Goal: Task Accomplishment & Management: Manage account settings

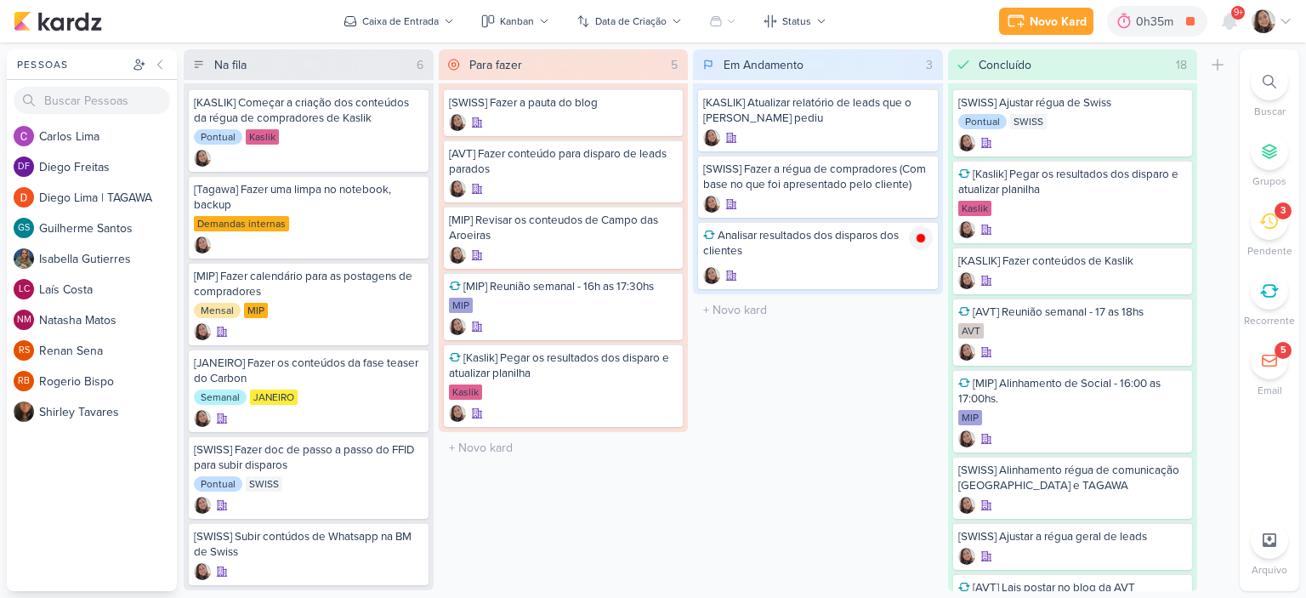
scroll to position [27, 0]
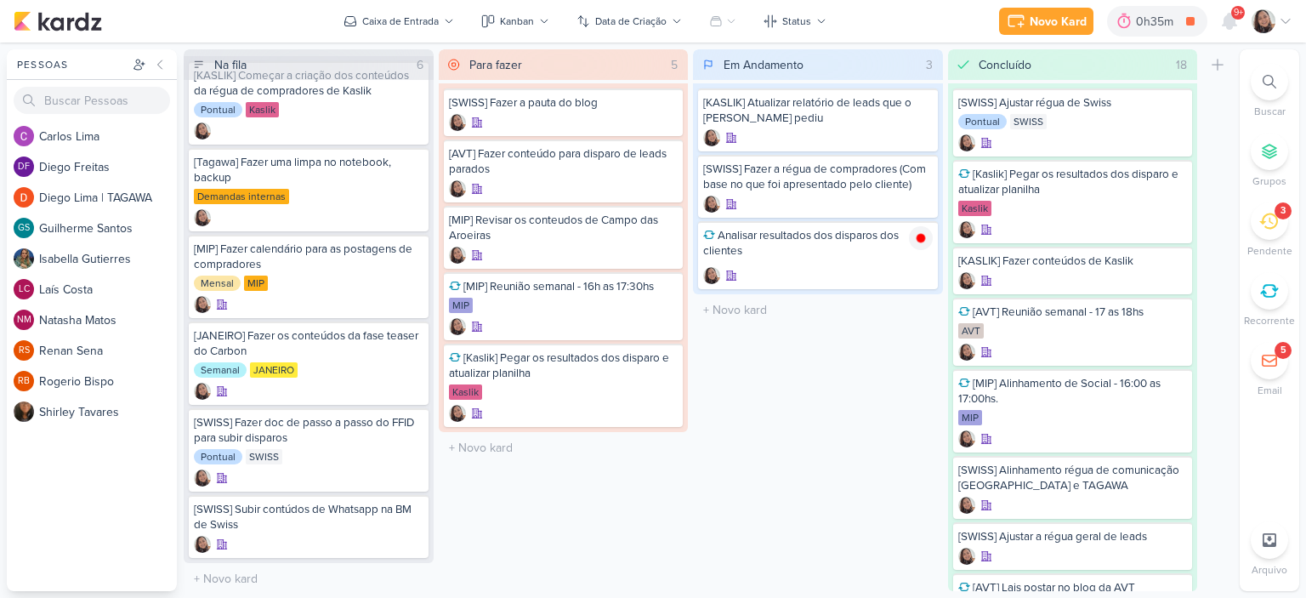
click at [1286, 24] on icon at bounding box center [1286, 21] width 14 height 14
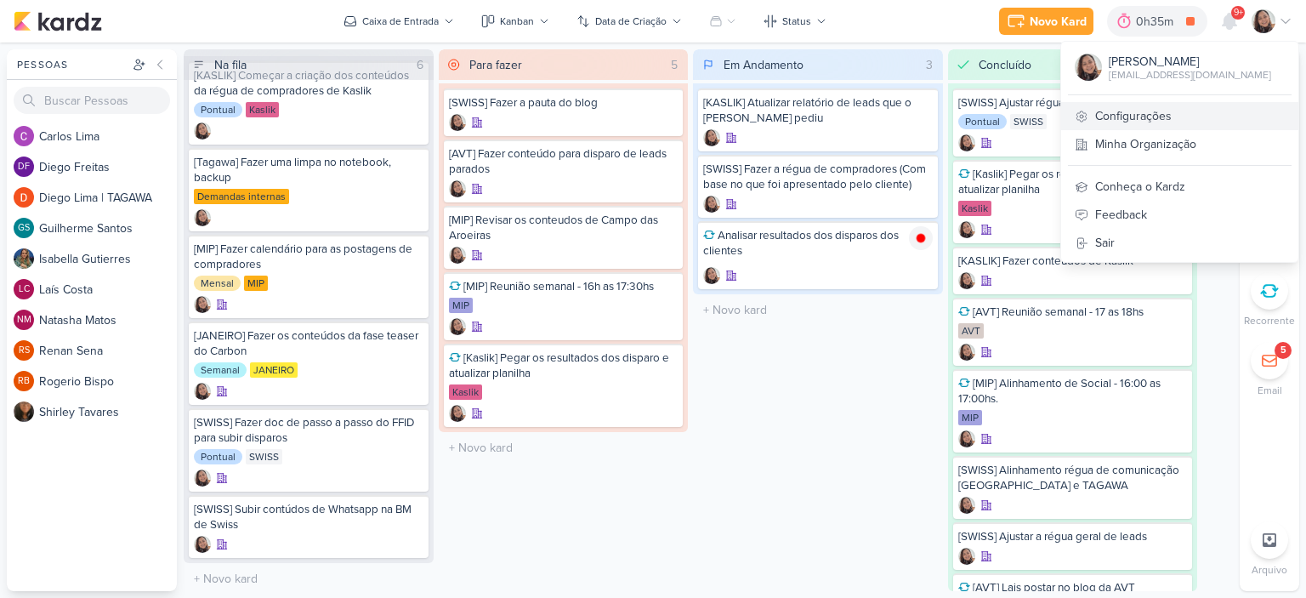
click at [1146, 115] on link "Configurações" at bounding box center [1179, 116] width 237 height 28
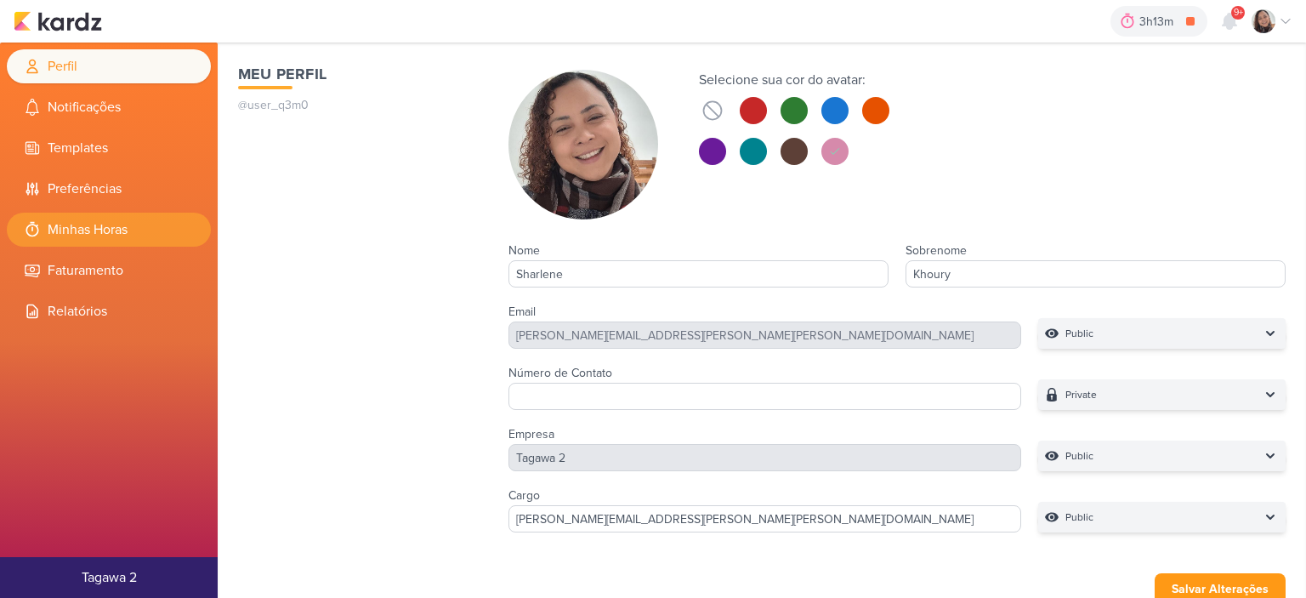
click at [135, 230] on li "Minhas Horas" at bounding box center [109, 230] width 204 height 34
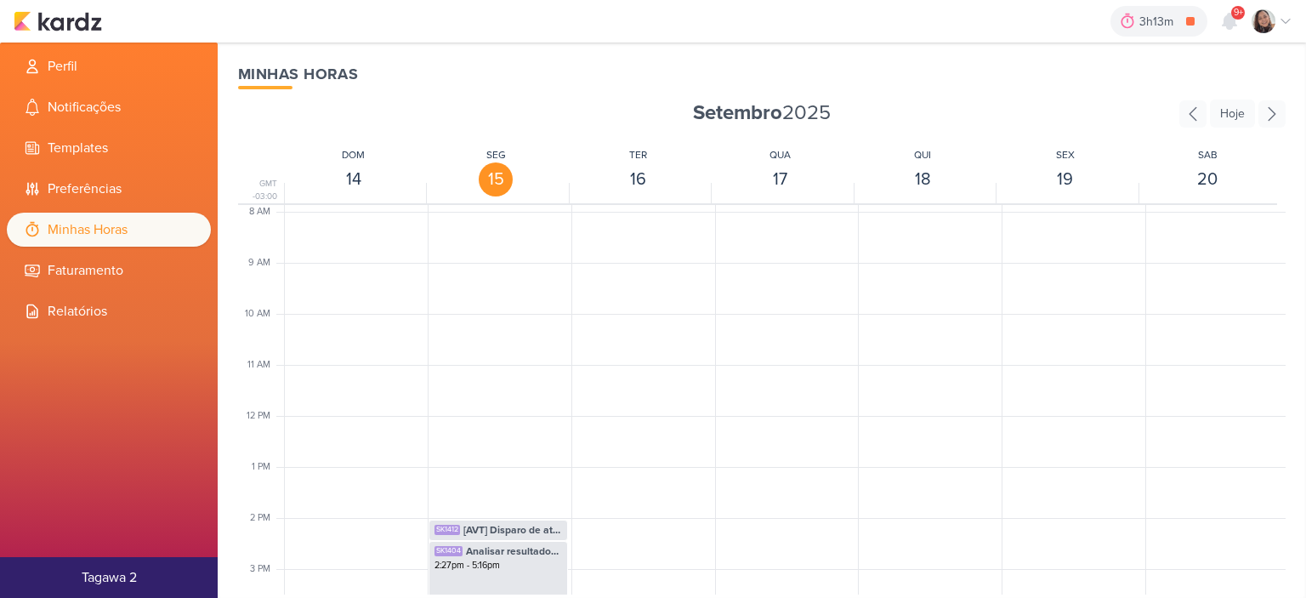
scroll to position [486, 0]
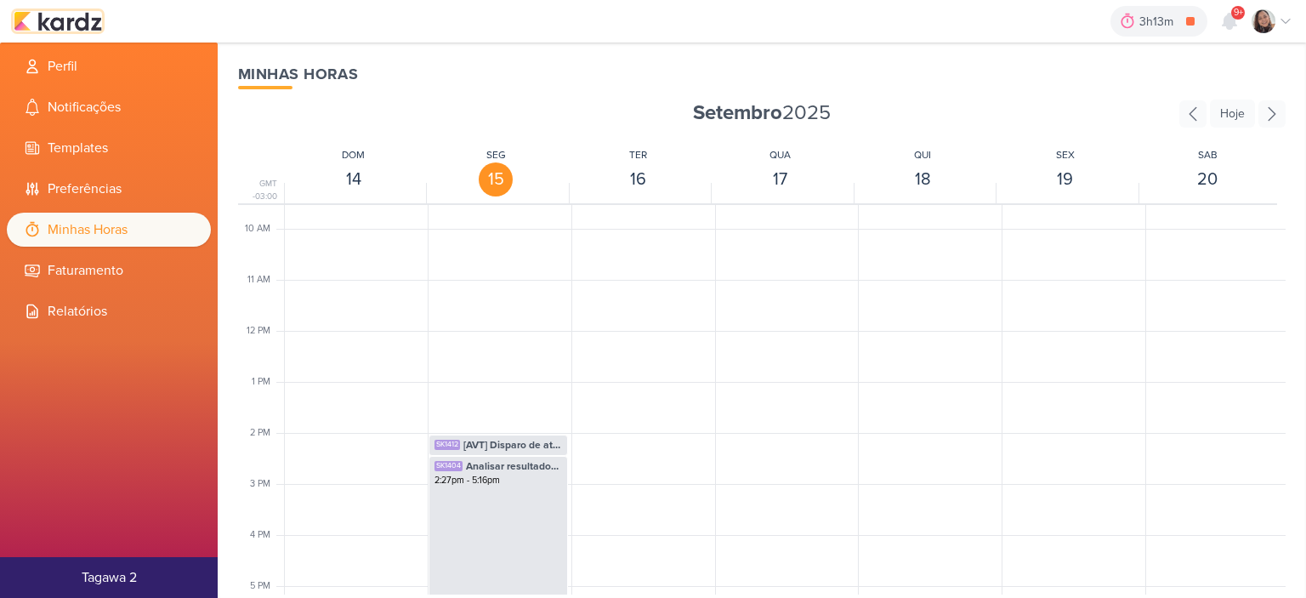
click at [65, 27] on img at bounding box center [58, 21] width 88 height 20
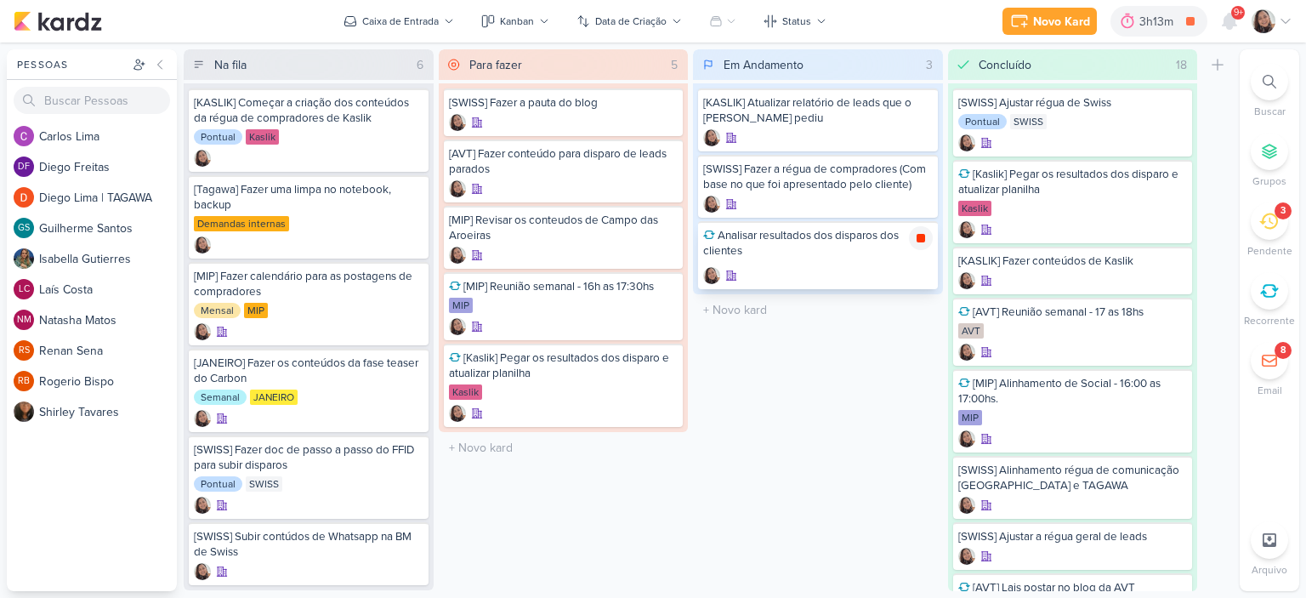
click at [922, 247] on div at bounding box center [921, 238] width 24 height 24
click at [1289, 20] on icon at bounding box center [1286, 22] width 9 height 4
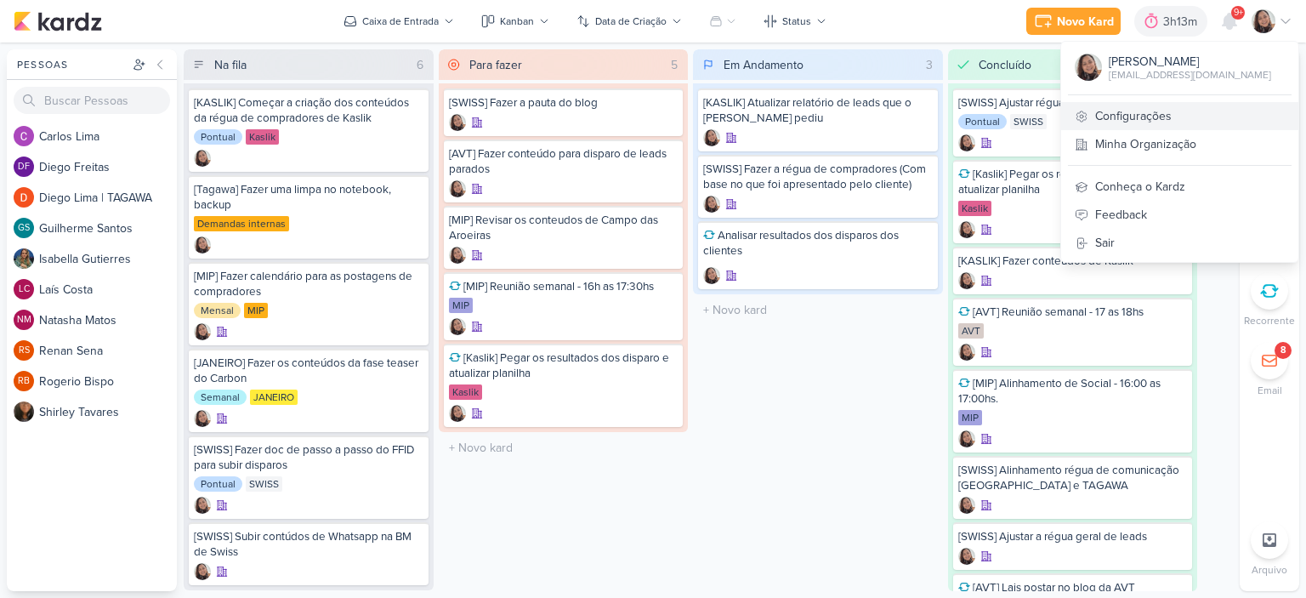
click at [1106, 118] on link "Configurações" at bounding box center [1179, 116] width 237 height 28
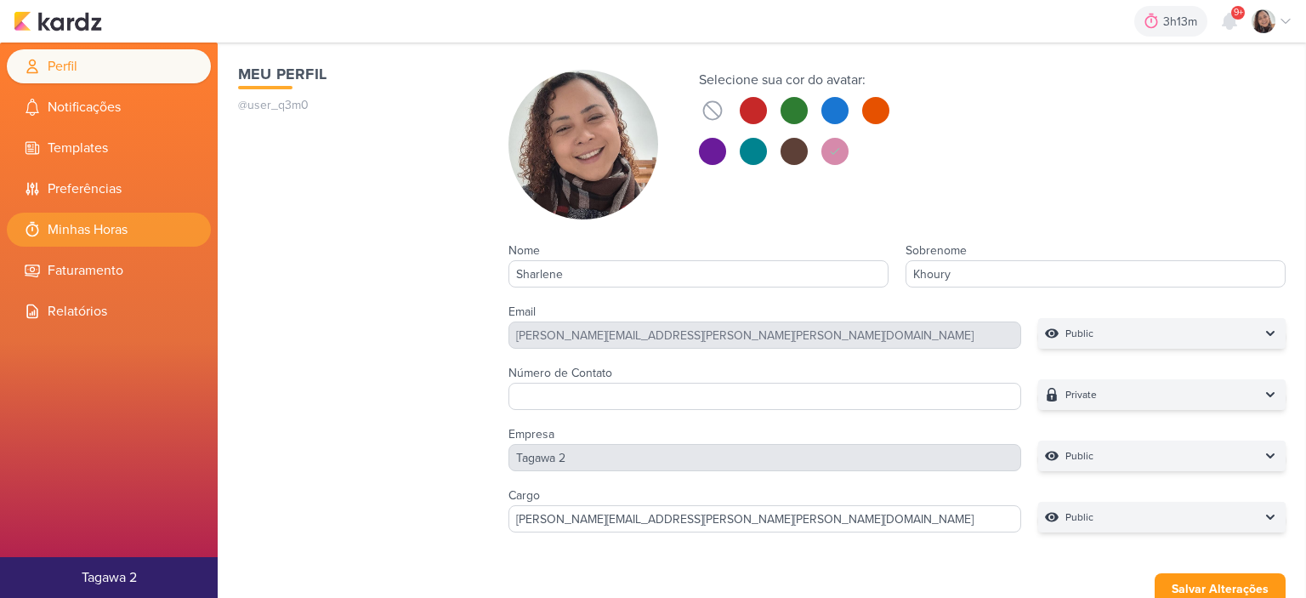
click at [145, 213] on li "Minhas Horas" at bounding box center [109, 230] width 204 height 34
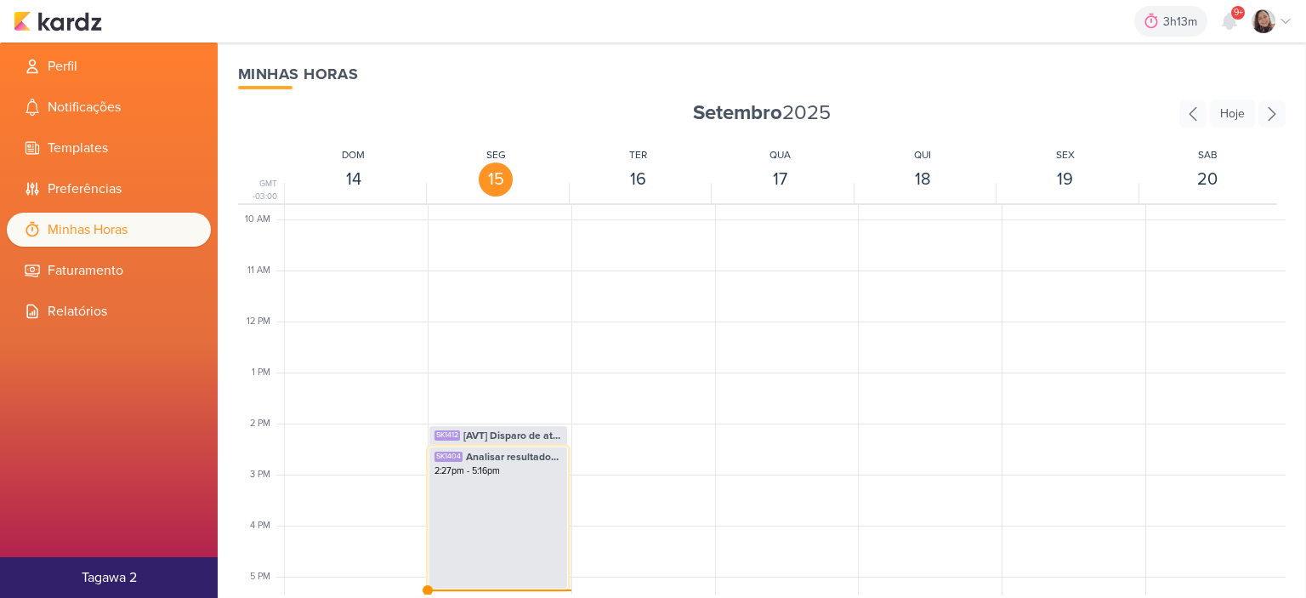
scroll to position [572, 0]
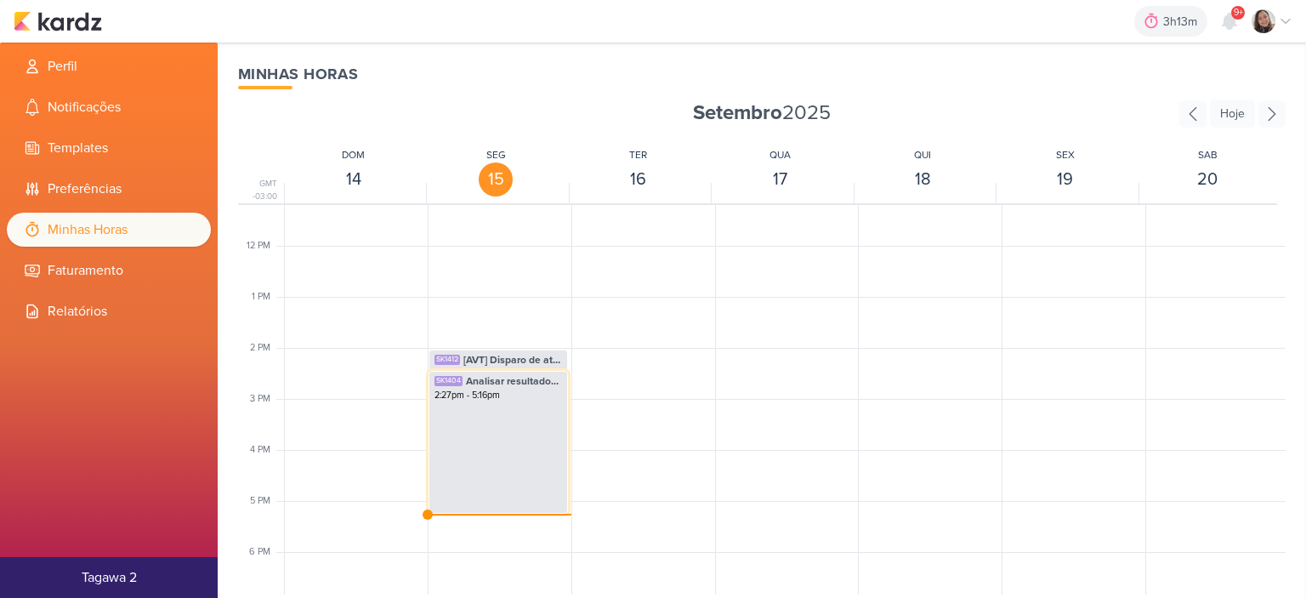
click at [531, 454] on div "SK1404 Analisar resultados dos disparos dos clientes 2:27pm - 5:16pm" at bounding box center [498, 442] width 139 height 143
select select "pm"
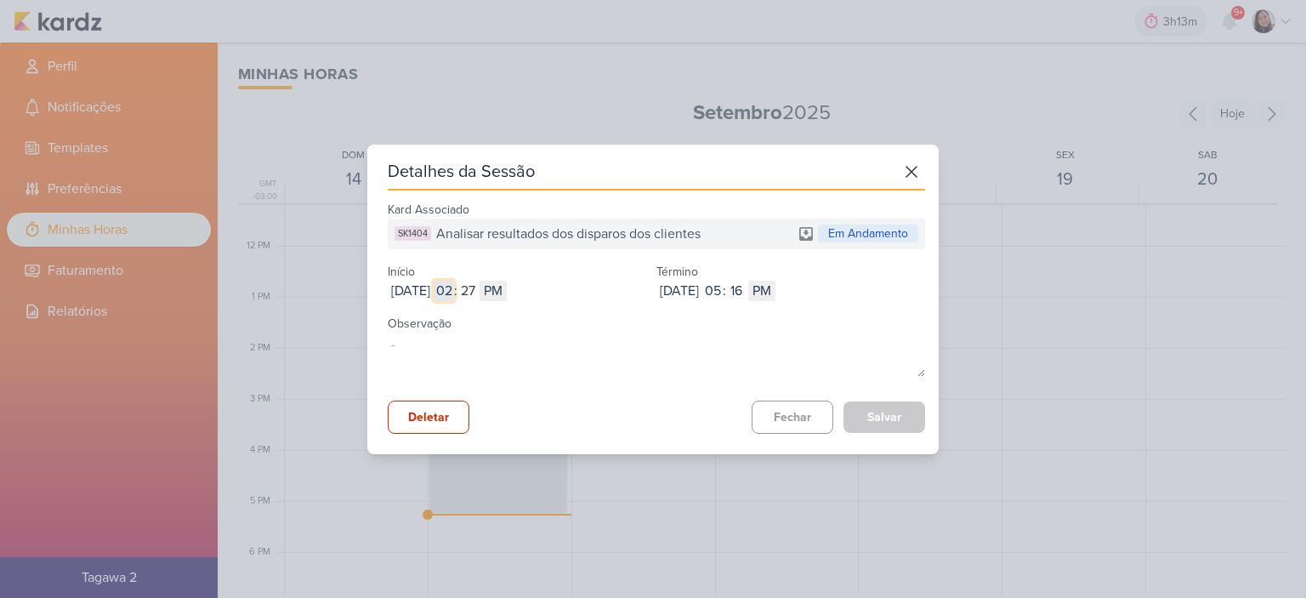
click at [454, 288] on input "02" at bounding box center [444, 291] width 20 height 20
type input "09"
click at [478, 289] on input "27" at bounding box center [468, 291] width 20 height 20
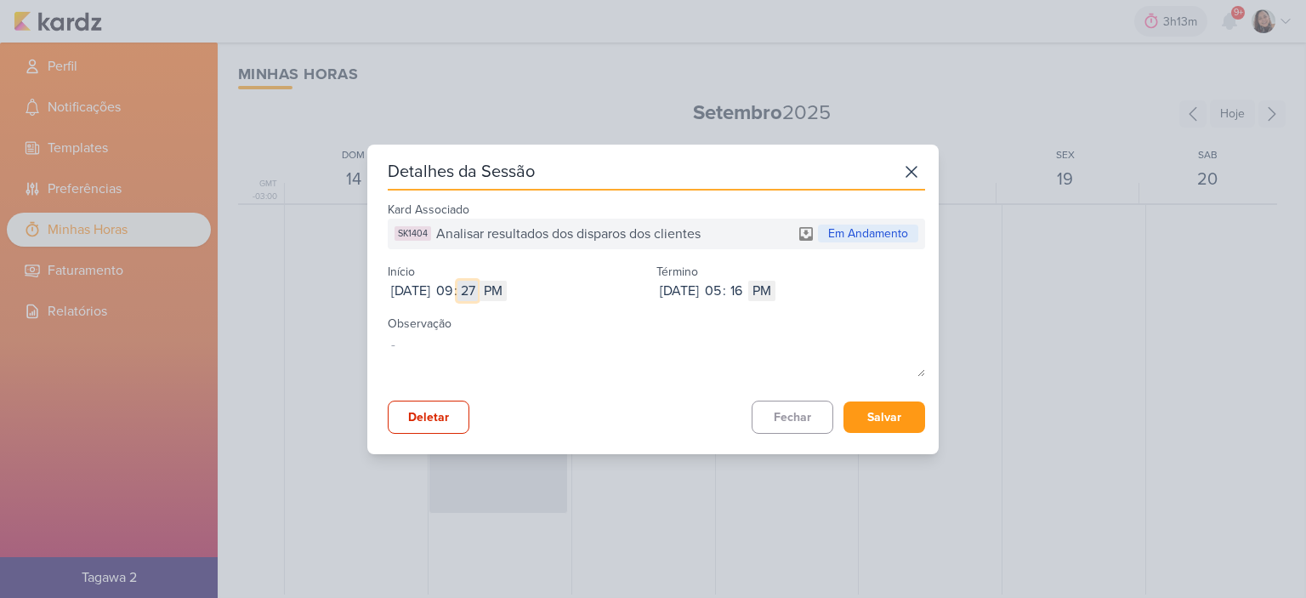
click at [478, 289] on input "27" at bounding box center [468, 291] width 20 height 20
type input "43"
click at [507, 287] on select "AM PM" at bounding box center [493, 291] width 27 height 20
select select "am"
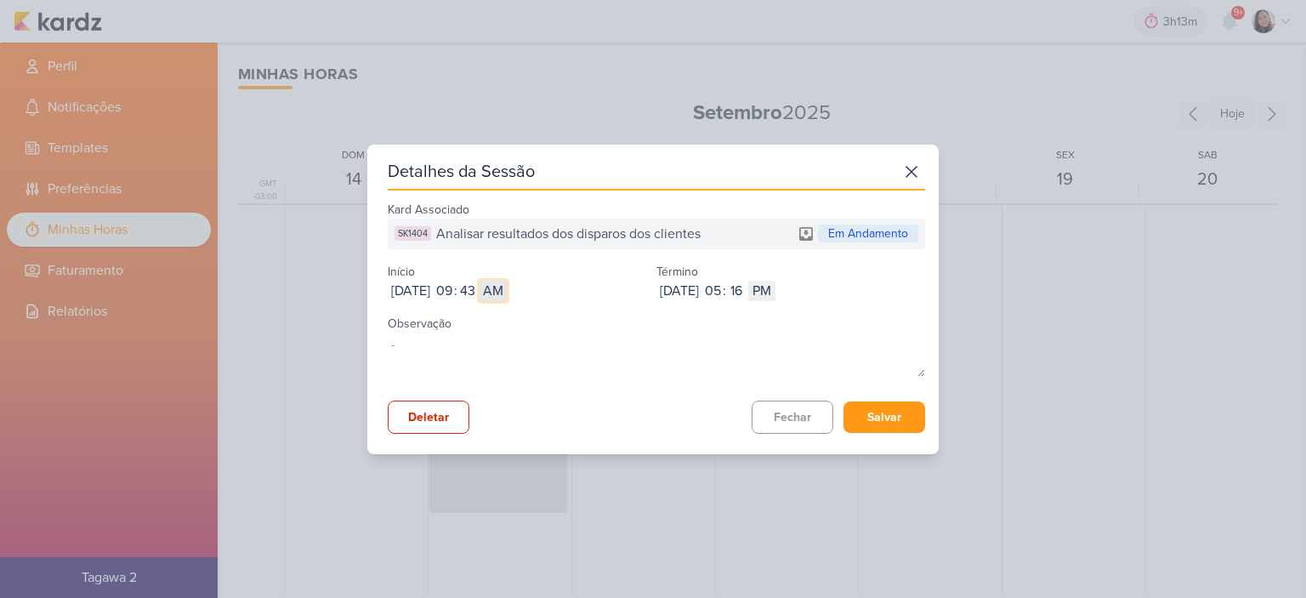
click at [507, 281] on select "AM PM" at bounding box center [493, 291] width 27 height 20
click at [723, 294] on input "05" at bounding box center [712, 291] width 20 height 20
click at [723, 295] on input "05" at bounding box center [712, 291] width 20 height 20
type input "2"
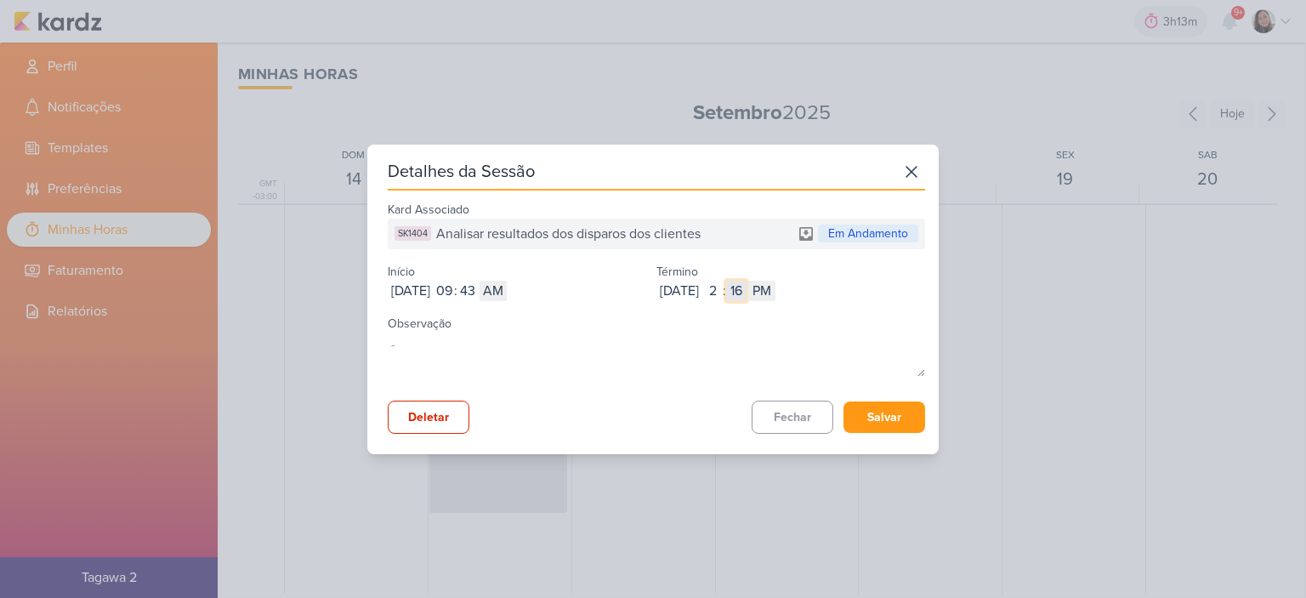
click at [747, 293] on input "16" at bounding box center [736, 291] width 20 height 20
type input "4"
type input "46"
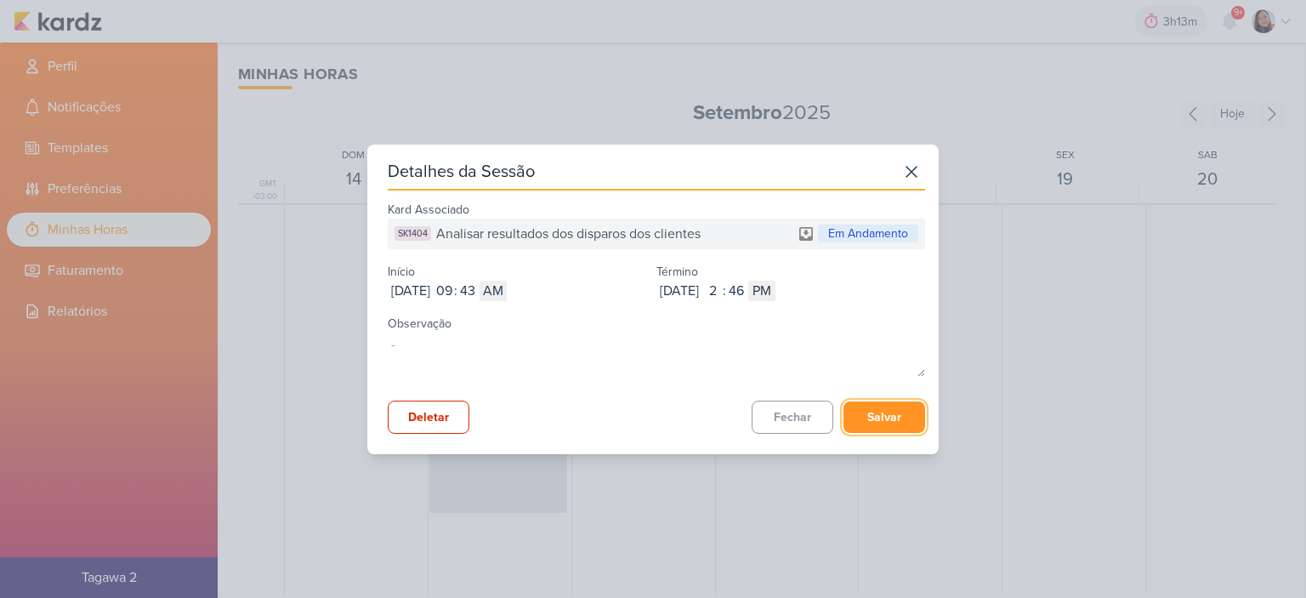
click at [879, 411] on button "Salvar" at bounding box center [885, 416] width 82 height 31
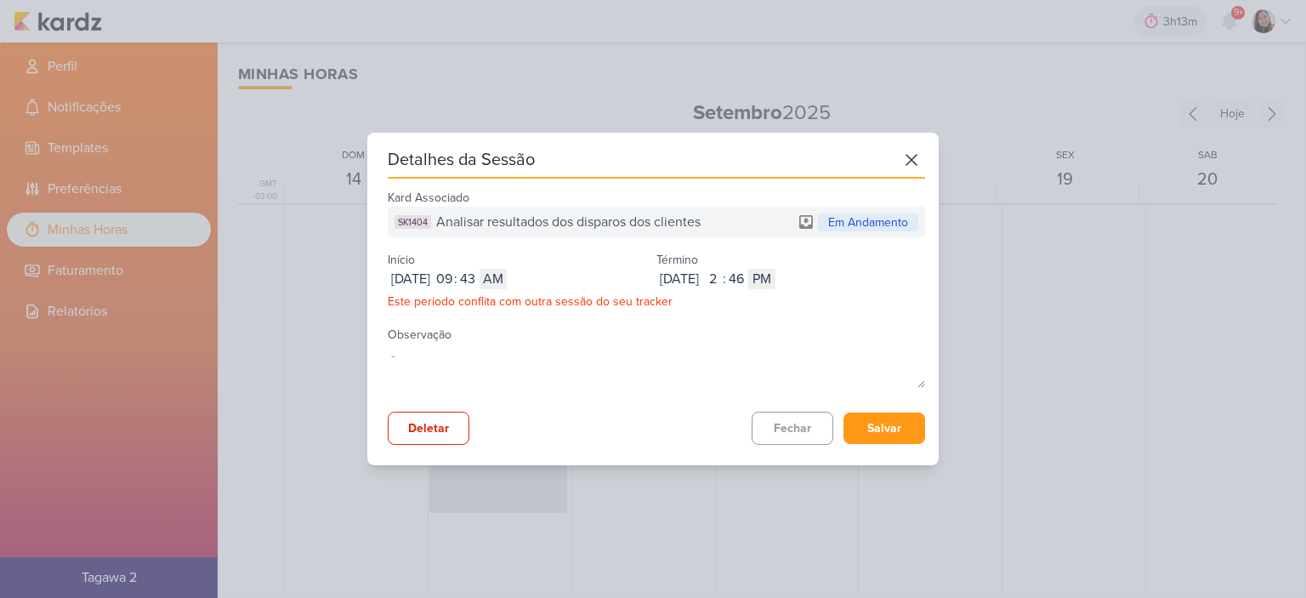
click at [901, 160] on icon at bounding box center [911, 159] width 27 height 27
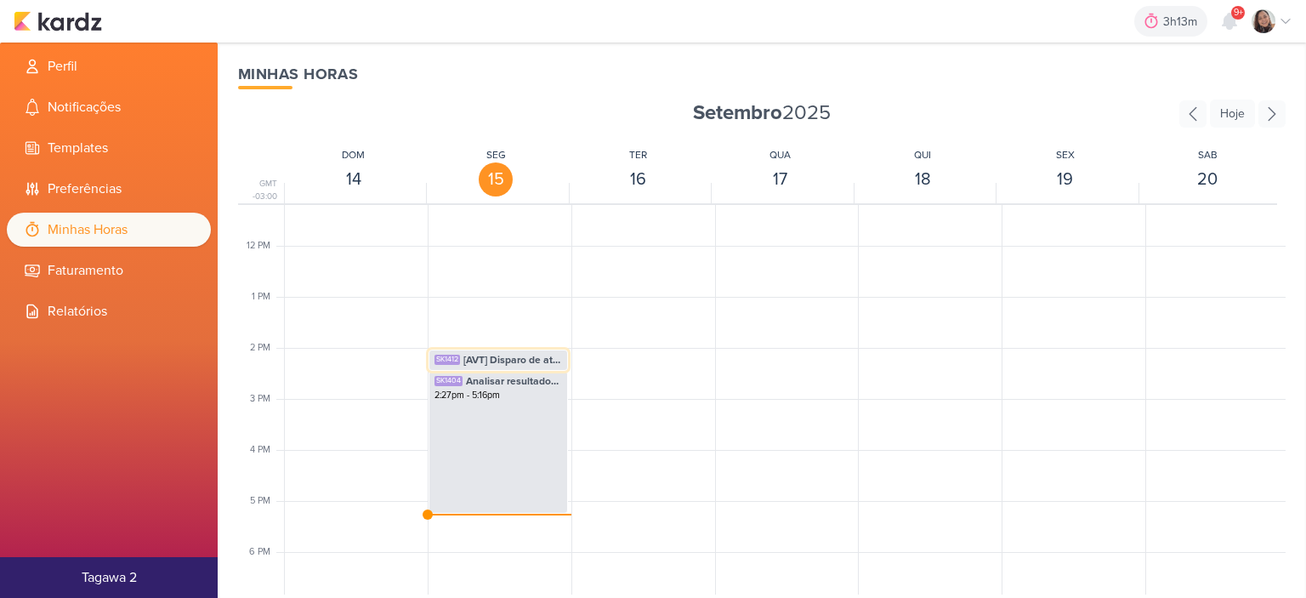
click at [477, 363] on span "[AVT] Disparo de atualização de obras - SETEMBRO" at bounding box center [512, 359] width 99 height 15
select select "pm"
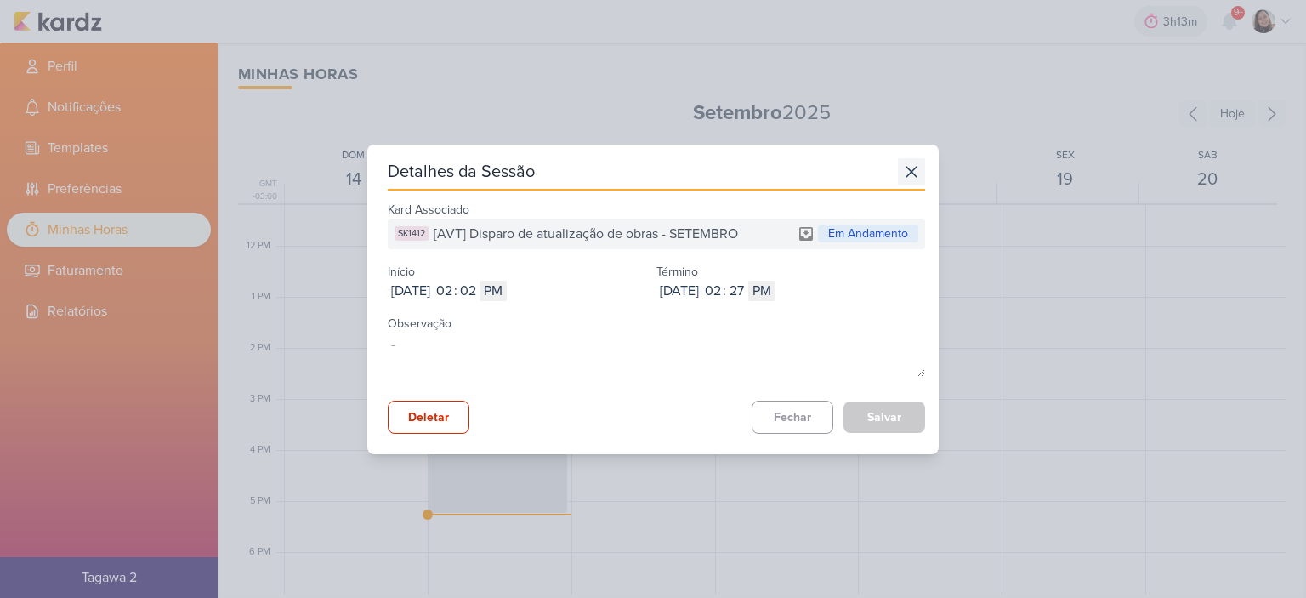
click at [898, 172] on icon at bounding box center [911, 171] width 27 height 27
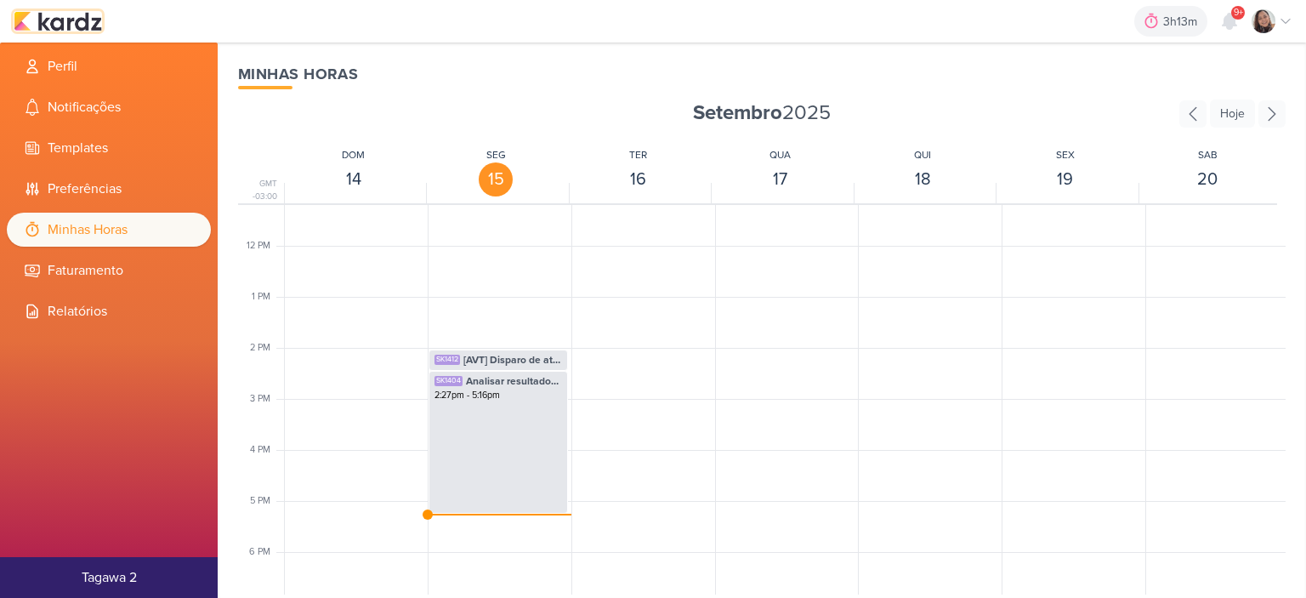
click at [88, 23] on img at bounding box center [58, 21] width 88 height 20
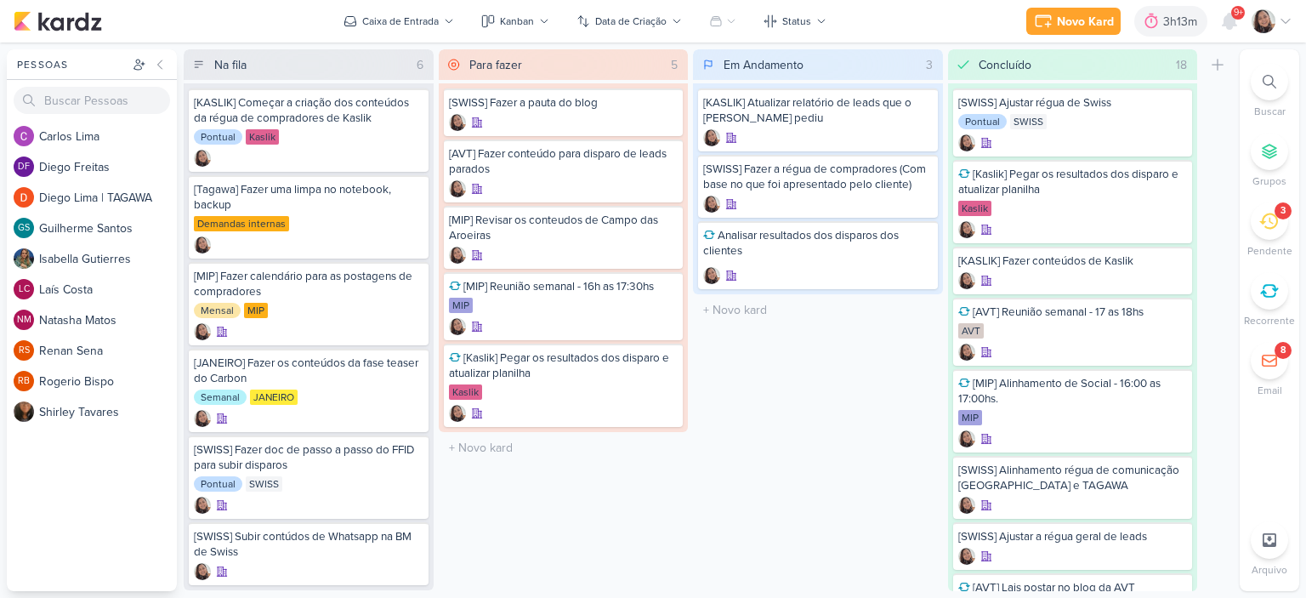
click at [1295, 22] on div "Novo Kard Ctrl + k 3h13m Sessão desligada... Hoje 3h13m Semana 0h0m Mês 0h0m 00" at bounding box center [653, 21] width 1306 height 43
click at [1289, 23] on icon at bounding box center [1286, 21] width 14 height 14
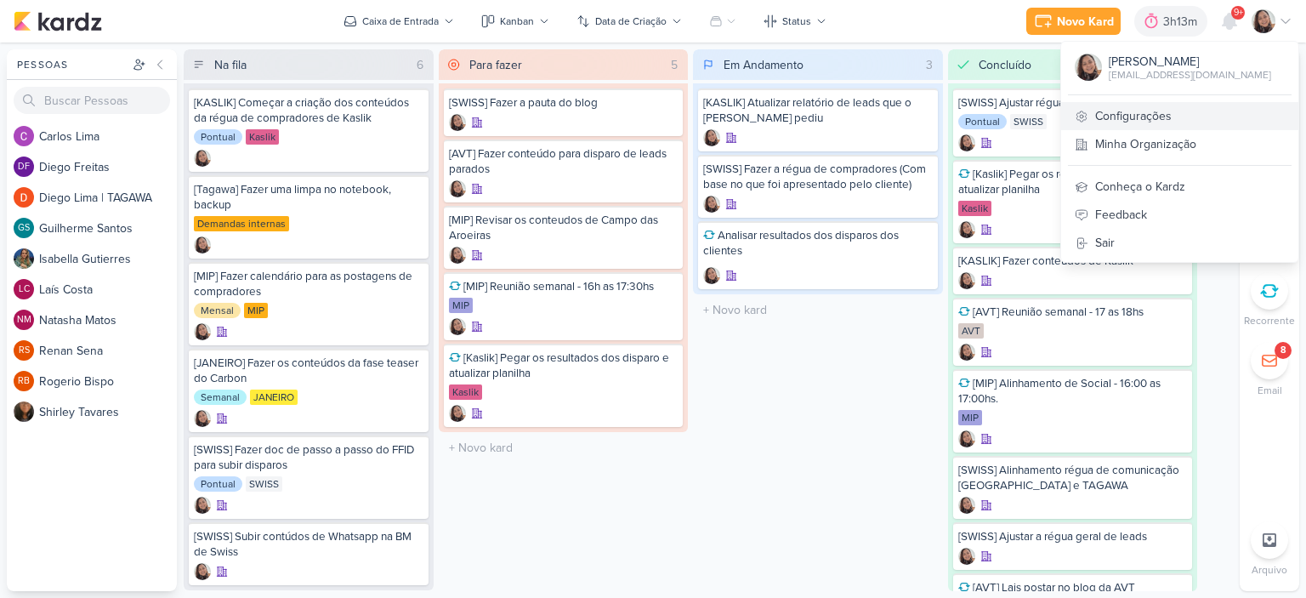
click at [1130, 117] on link "Configurações" at bounding box center [1179, 116] width 237 height 28
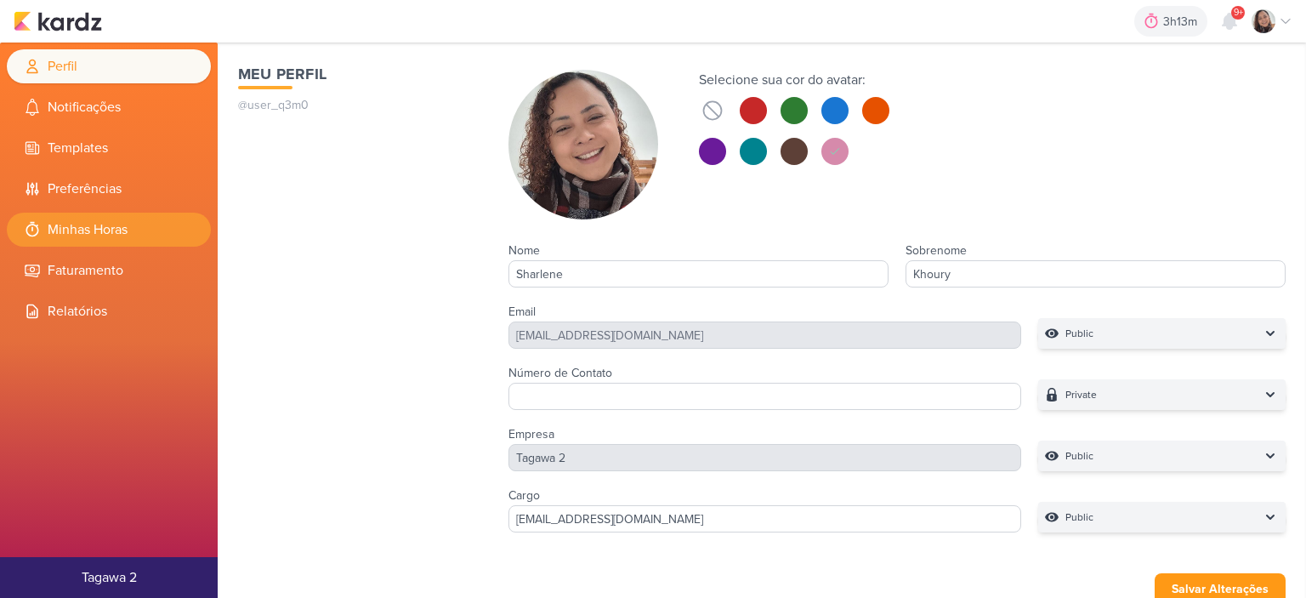
click at [149, 233] on li "Minhas Horas" at bounding box center [109, 230] width 204 height 34
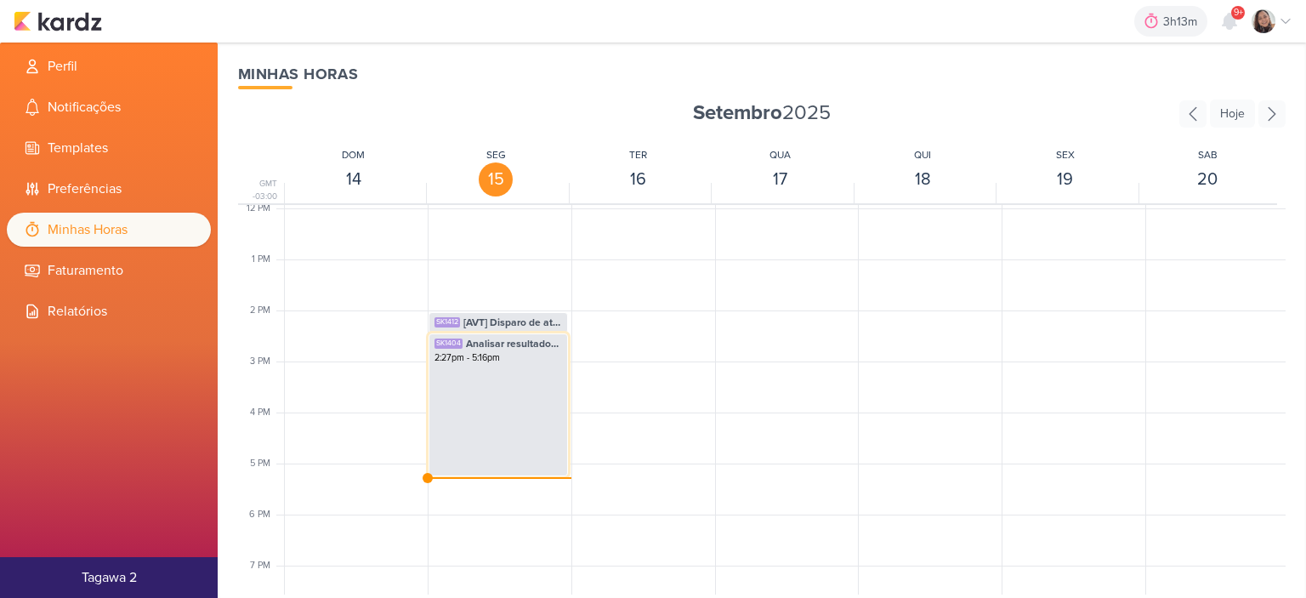
scroll to position [657, 0]
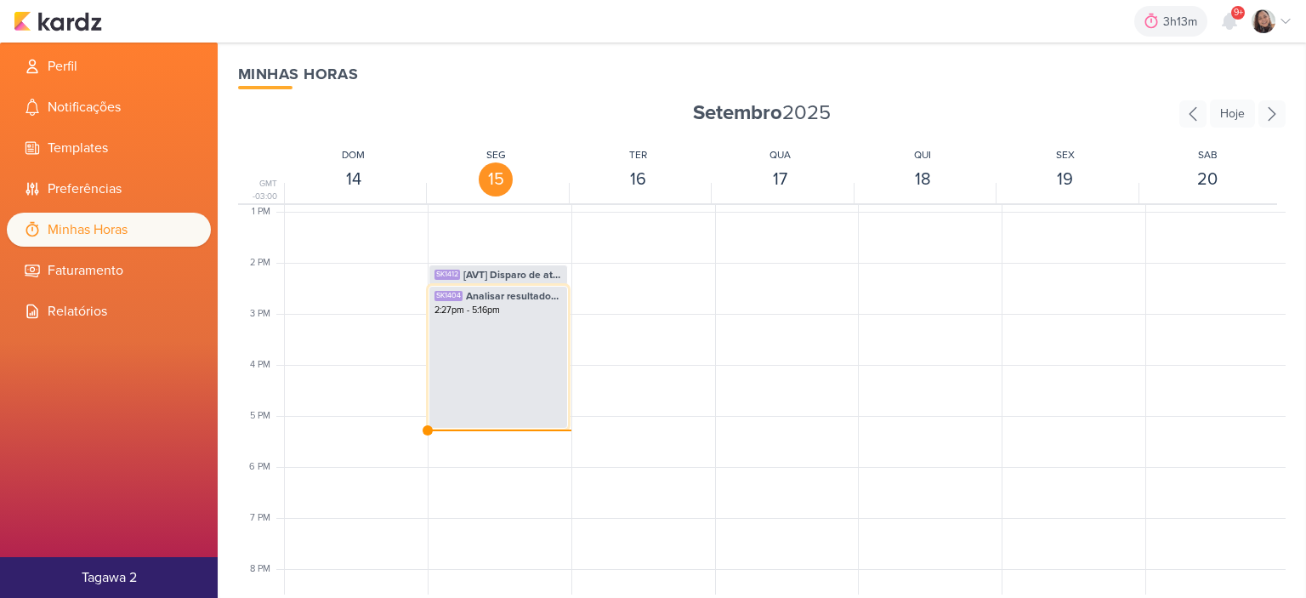
click at [481, 383] on div "SK1404 Analisar resultados dos disparos dos clientes 2:27pm - 5:16pm" at bounding box center [498, 357] width 139 height 143
select select "pm"
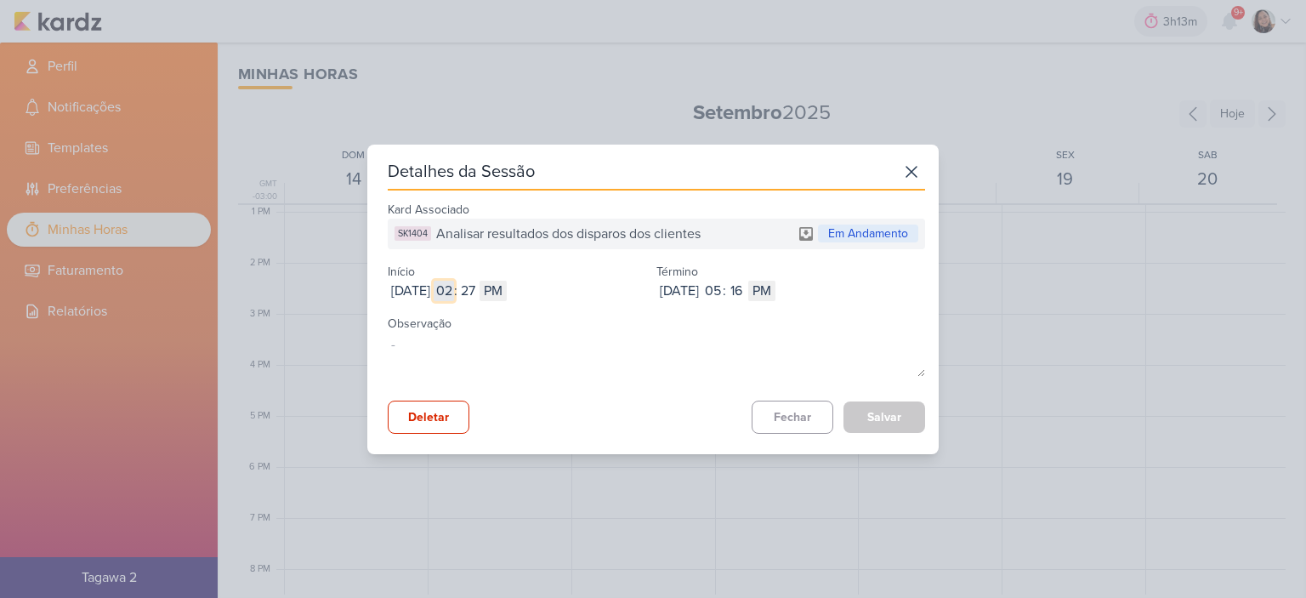
click at [454, 293] on input "02" at bounding box center [444, 291] width 20 height 20
type input "09"
click at [478, 287] on input "27" at bounding box center [468, 291] width 20 height 20
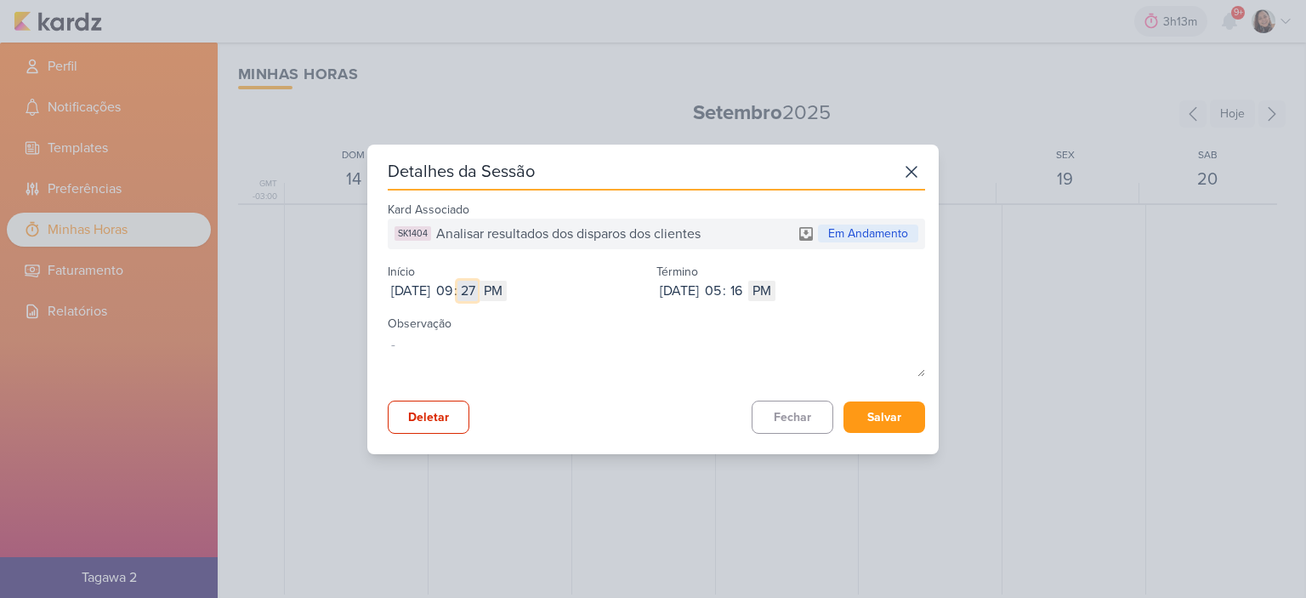
click at [478, 287] on input "27" at bounding box center [468, 291] width 20 height 20
type input "45"
click at [478, 287] on input "45" at bounding box center [468, 291] width 20 height 20
type input "43"
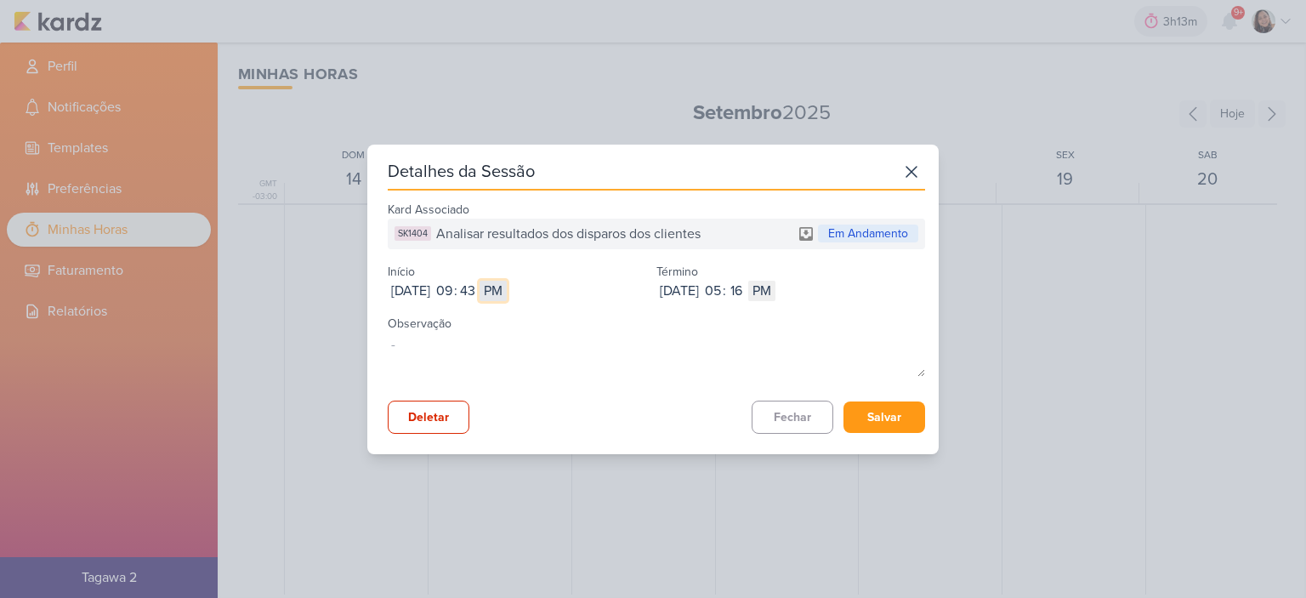
click at [507, 285] on select "AM PM" at bounding box center [493, 291] width 27 height 20
select select "am"
click at [507, 281] on select "AM PM" at bounding box center [493, 291] width 27 height 20
click at [723, 285] on input "05" at bounding box center [712, 291] width 20 height 20
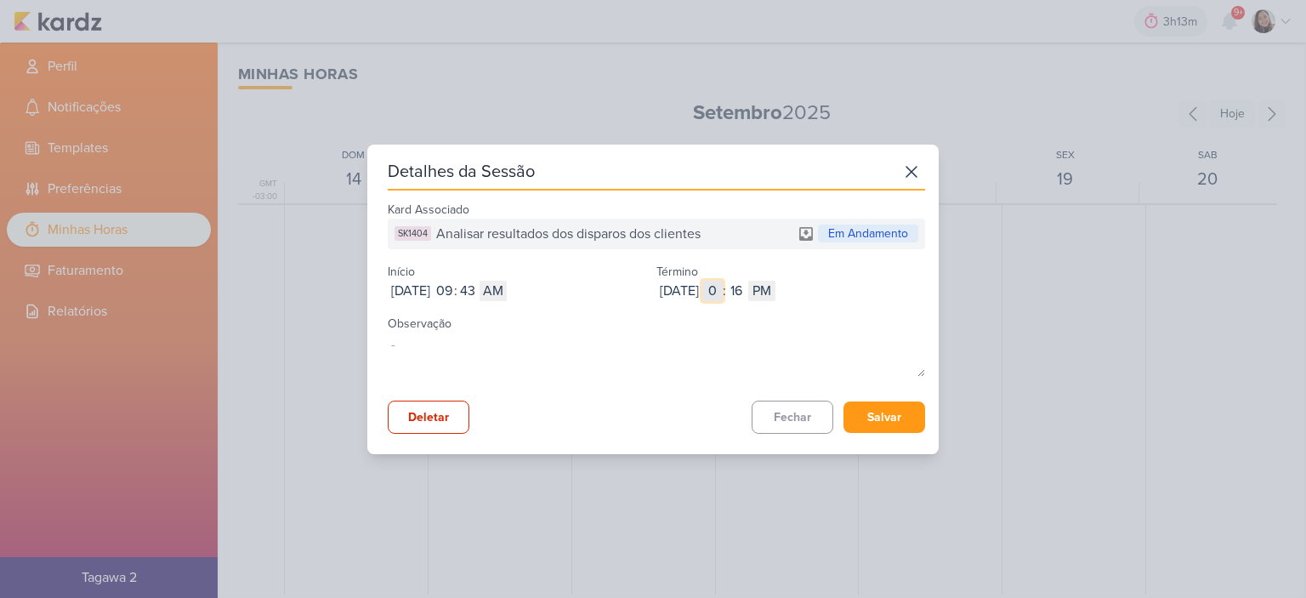
type input "02"
click at [747, 287] on input "16" at bounding box center [736, 291] width 20 height 20
type input "02"
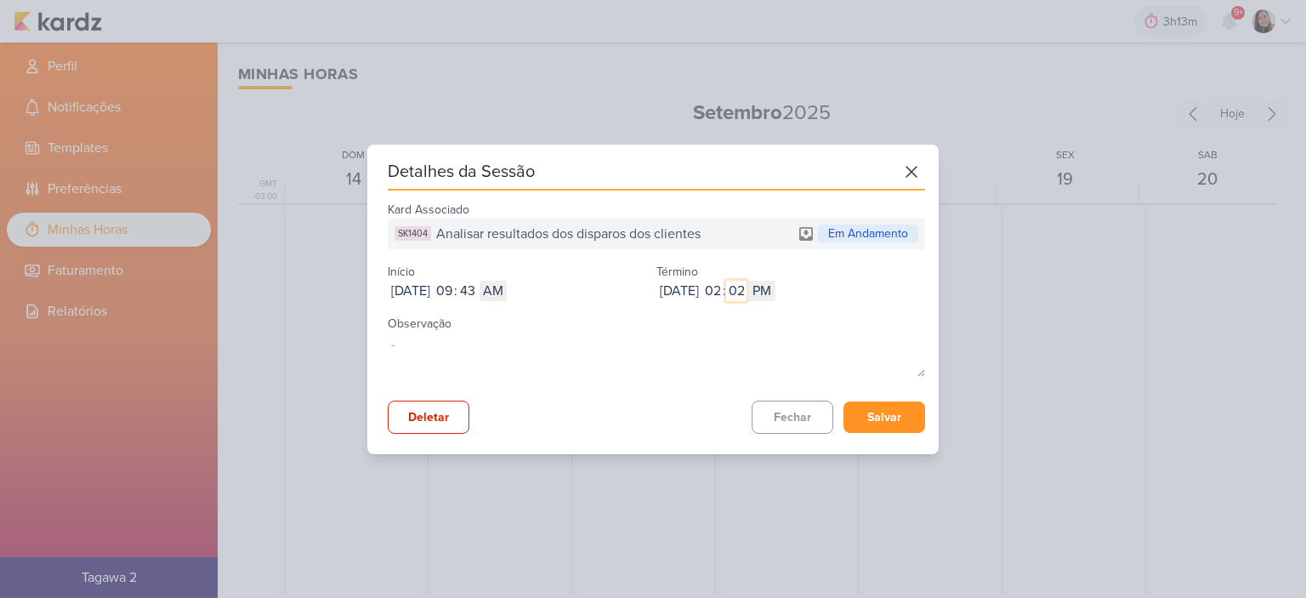
type input "02"
click at [878, 421] on button "Salvar" at bounding box center [885, 416] width 82 height 31
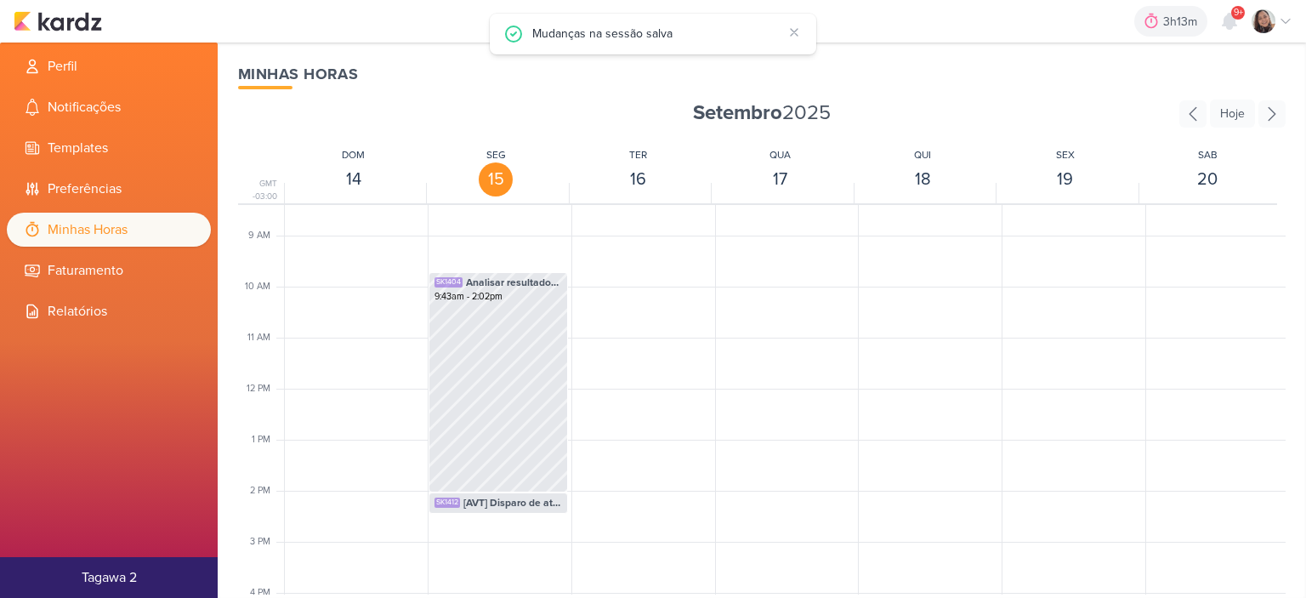
scroll to position [401, 0]
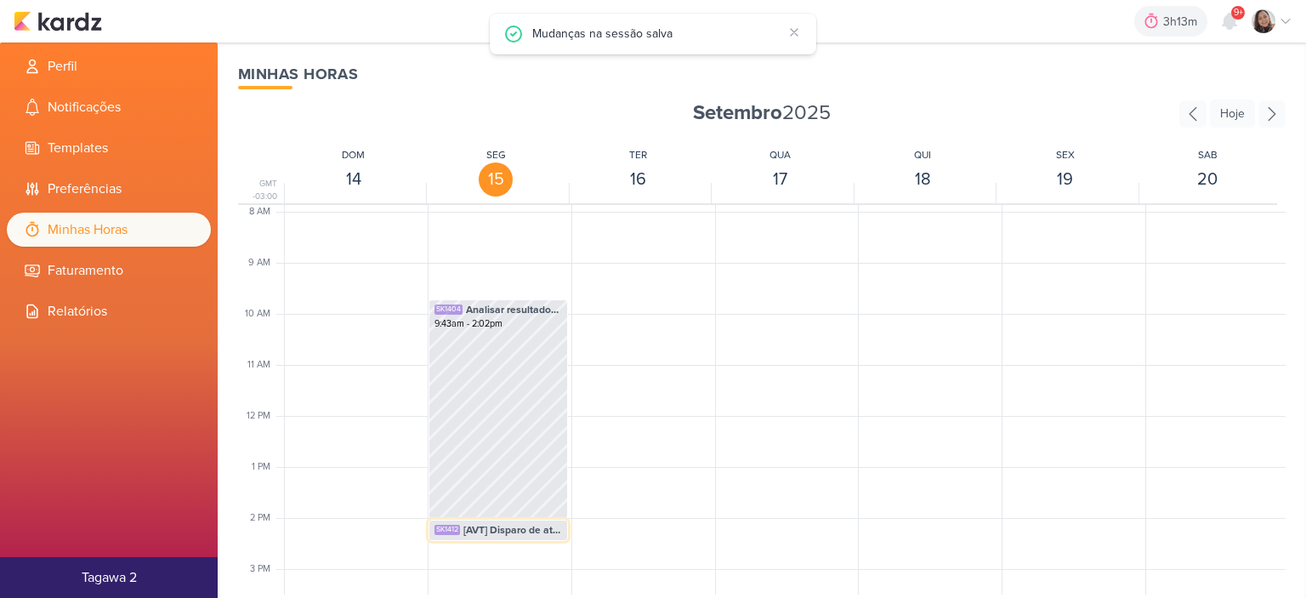
click at [522, 526] on span "[AVT] Disparo de atualização de obras - SETEMBRO" at bounding box center [512, 529] width 99 height 15
select select "pm"
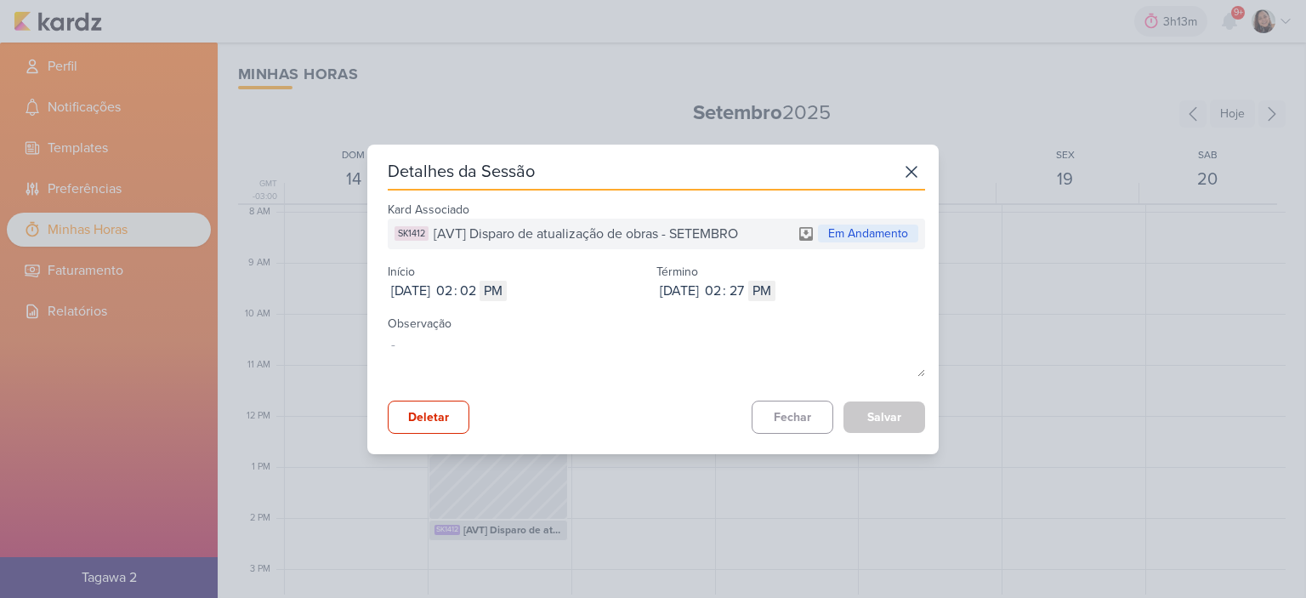
click at [905, 155] on div "Detalhes da Sessão Kard Associado SK1412 [AVT] Disparo de atualização de obras …" at bounding box center [653, 300] width 572 height 310
click at [903, 162] on icon at bounding box center [911, 171] width 27 height 27
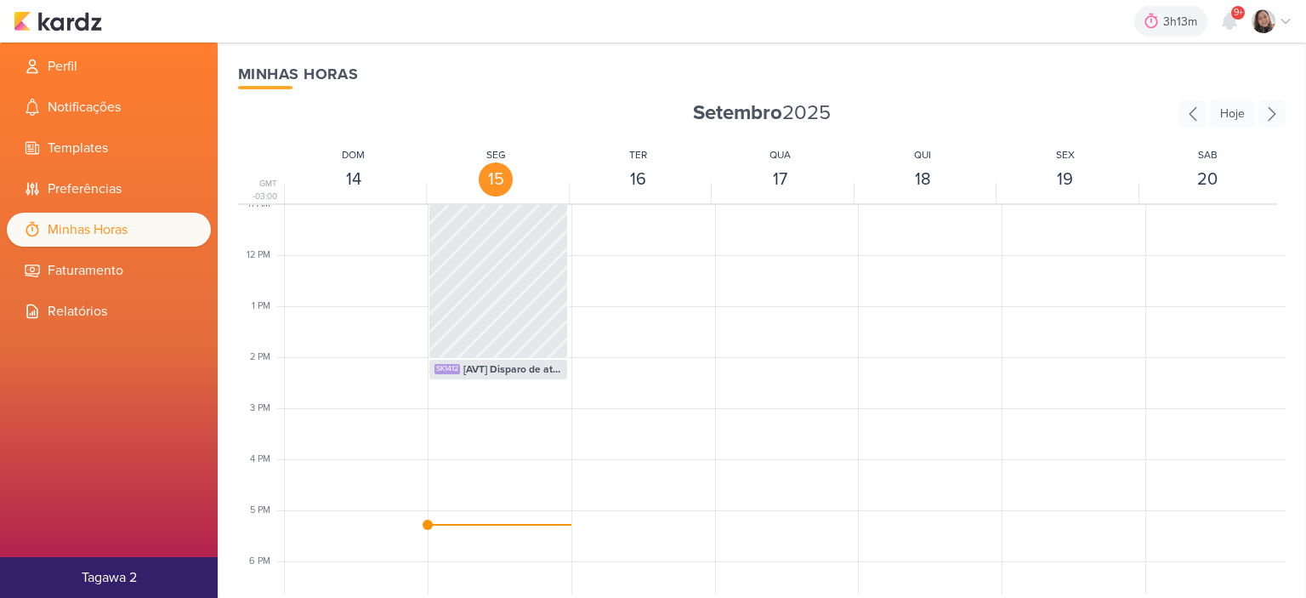
scroll to position [572, 0]
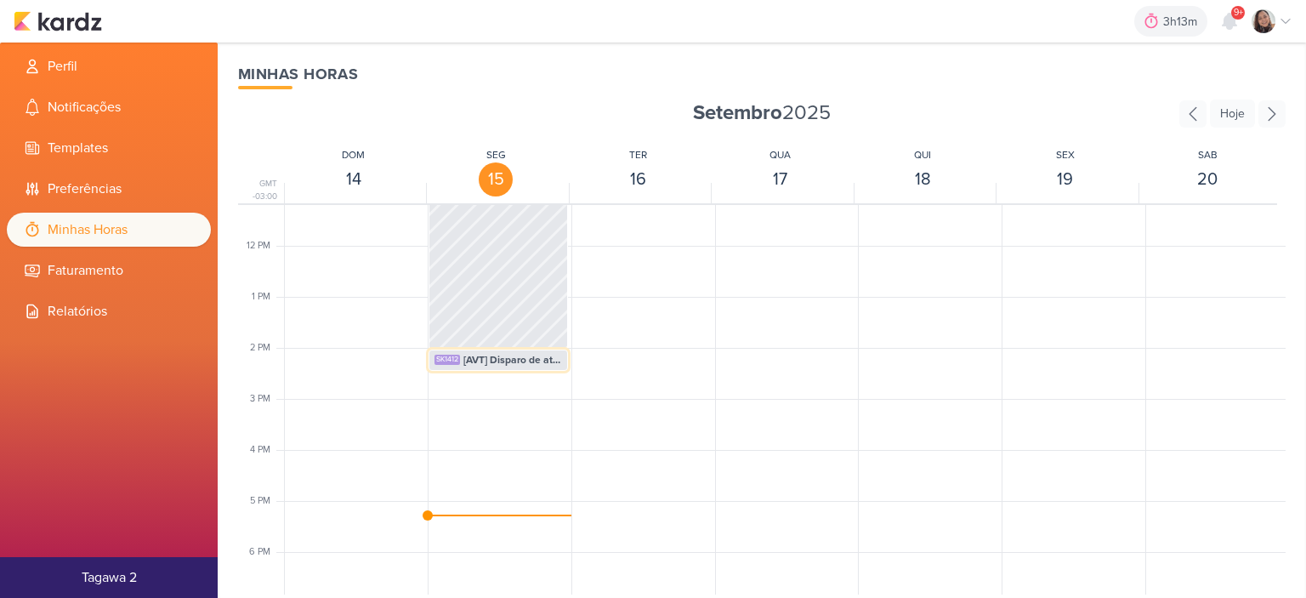
click at [514, 355] on span "[AVT] Disparo de atualização de obras - SETEMBRO" at bounding box center [512, 359] width 99 height 15
select select "pm"
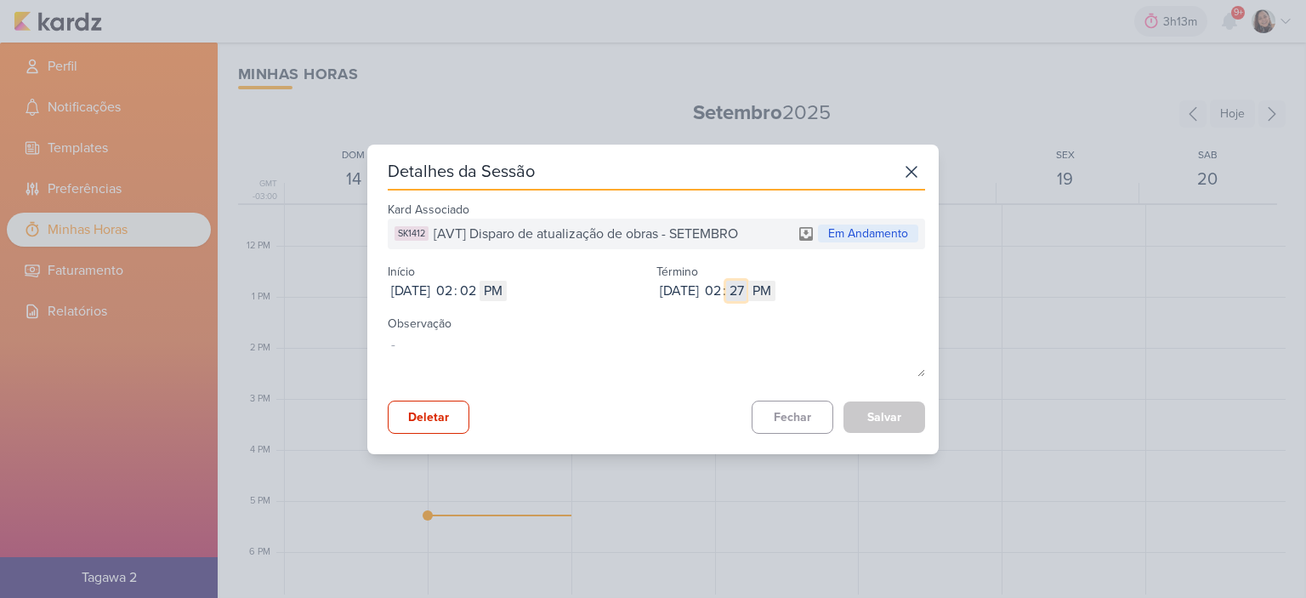
click at [747, 281] on input "27" at bounding box center [736, 291] width 20 height 20
type input "46"
click at [881, 424] on button "Salvar" at bounding box center [885, 416] width 82 height 31
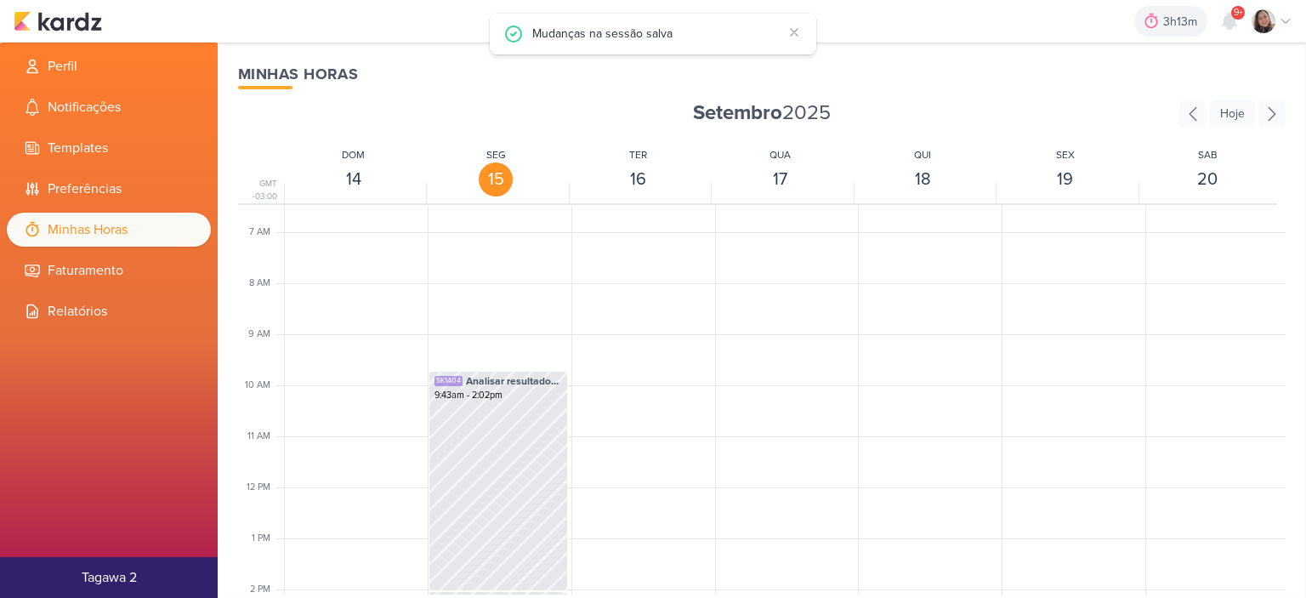
scroll to position [231, 0]
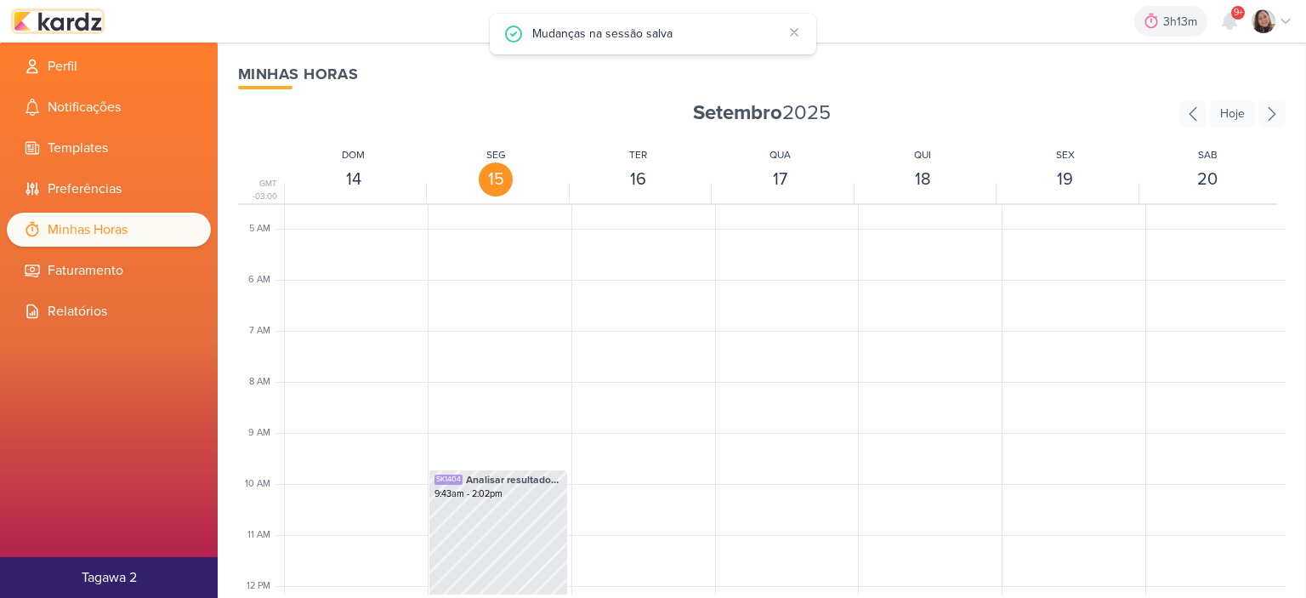
click at [99, 20] on img at bounding box center [58, 21] width 88 height 20
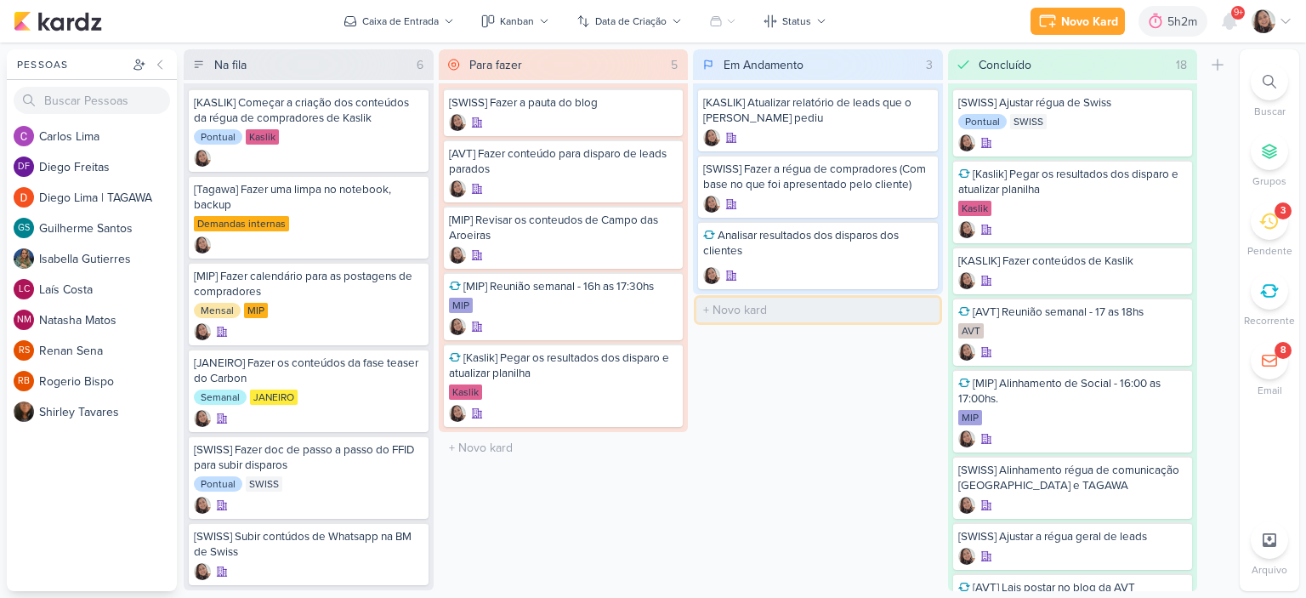
click at [767, 308] on input "text" at bounding box center [818, 310] width 243 height 25
type input "[KASLIK] Disparo do dia 16/09 -"
